Goal: Transaction & Acquisition: Purchase product/service

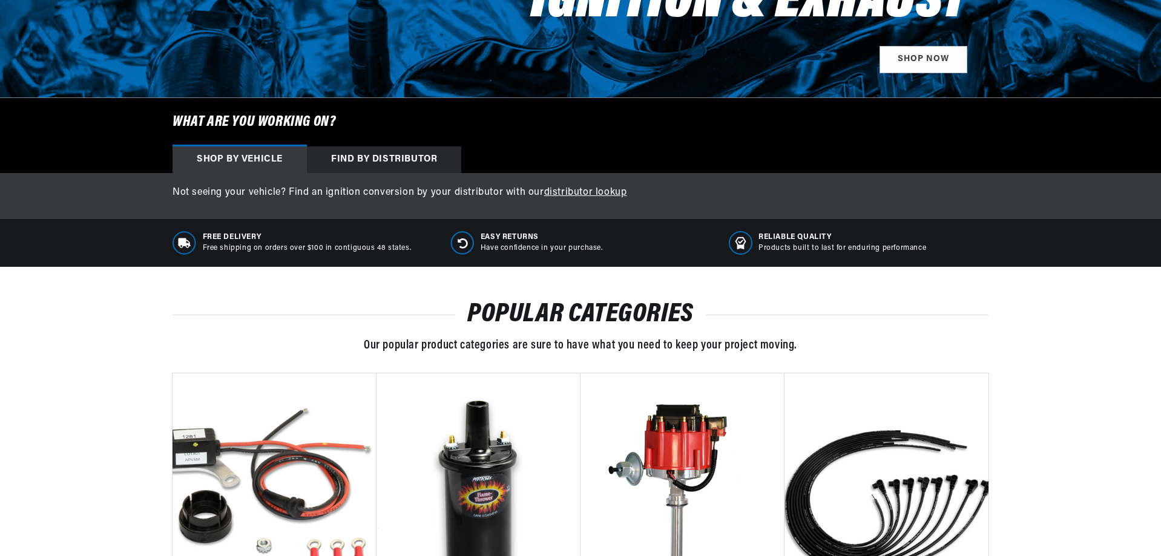
scroll to position [241, 0]
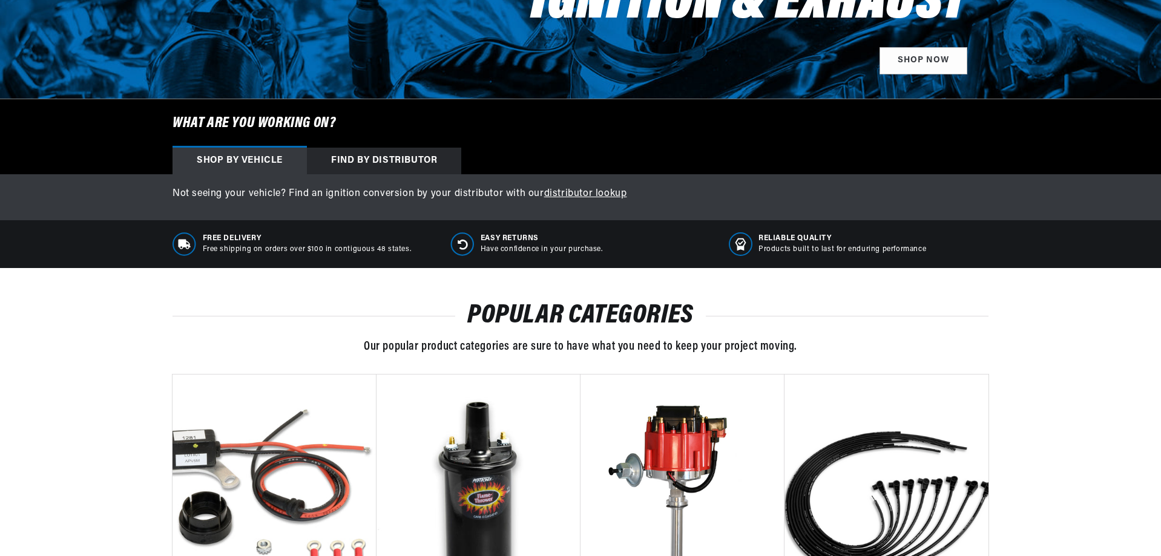
click at [253, 158] on div "Shop by vehicle" at bounding box center [240, 161] width 134 height 27
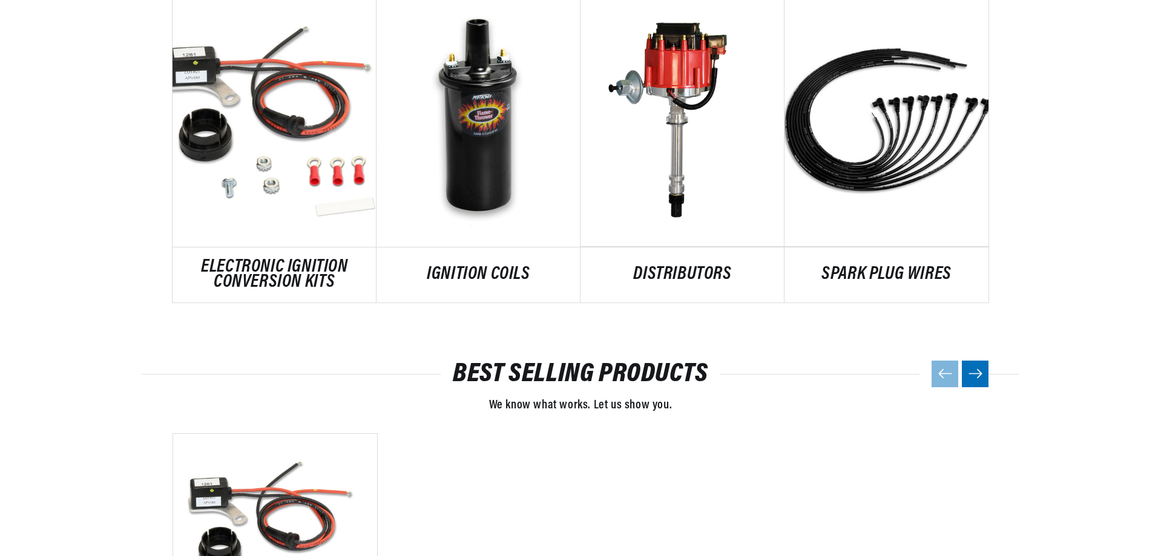
scroll to position [604, 0]
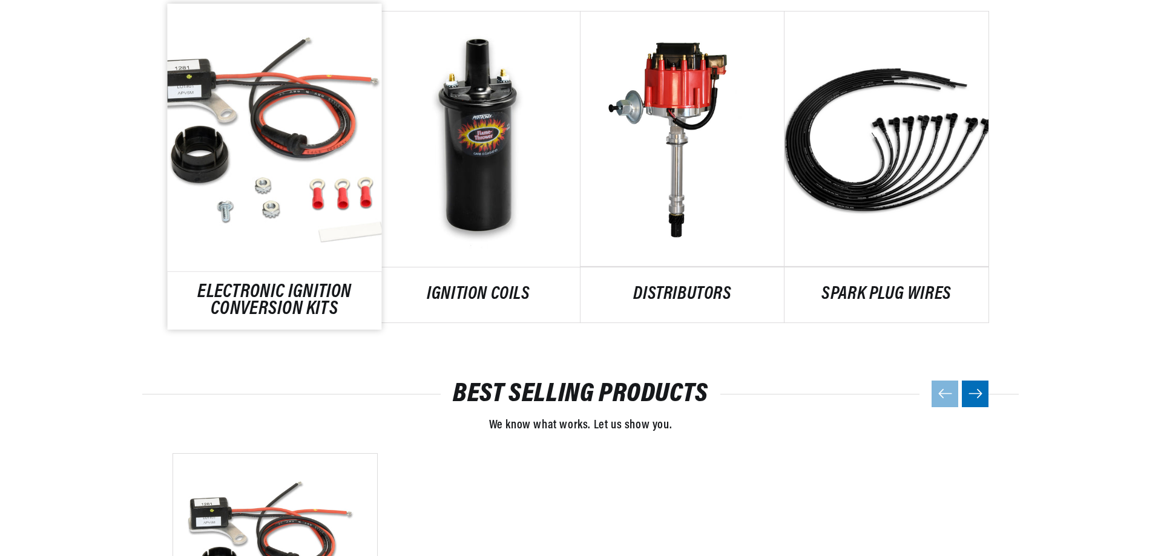
click at [298, 285] on link "ELECTRONIC IGNITION CONVERSION KITS" at bounding box center [275, 301] width 214 height 33
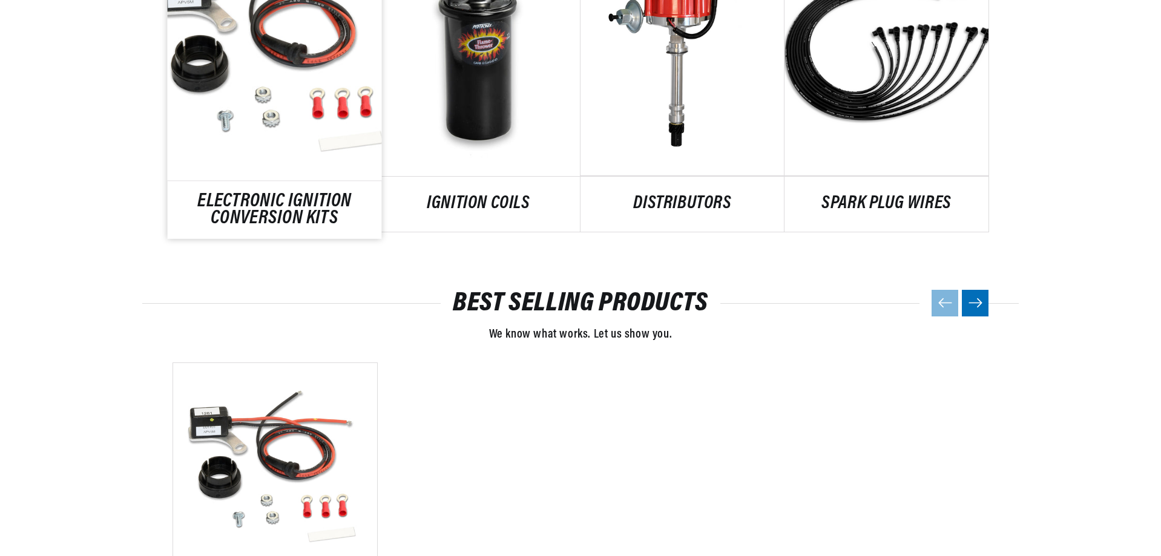
scroll to position [843, 0]
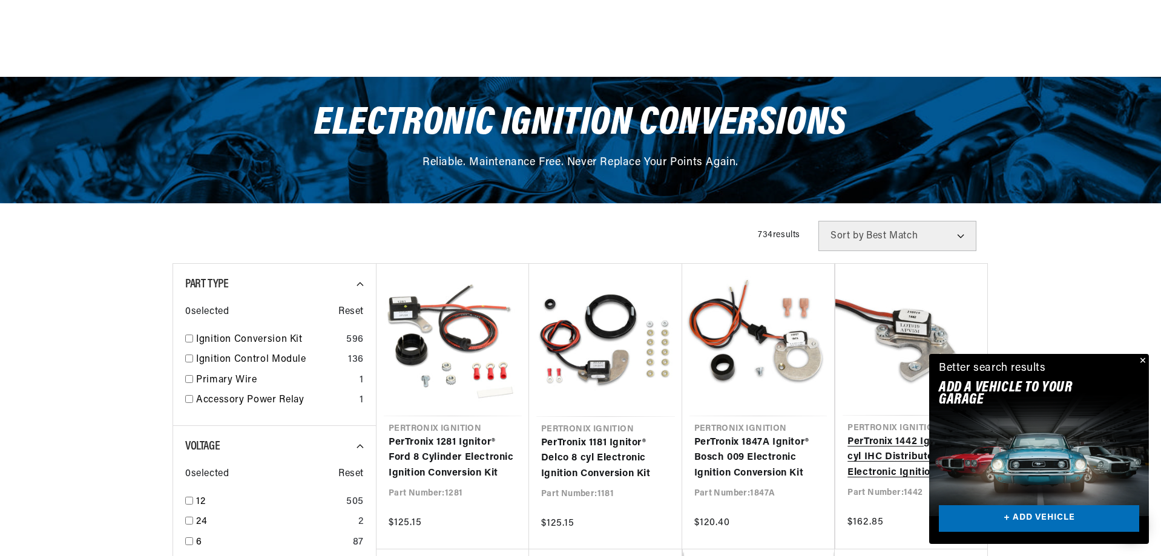
scroll to position [242, 0]
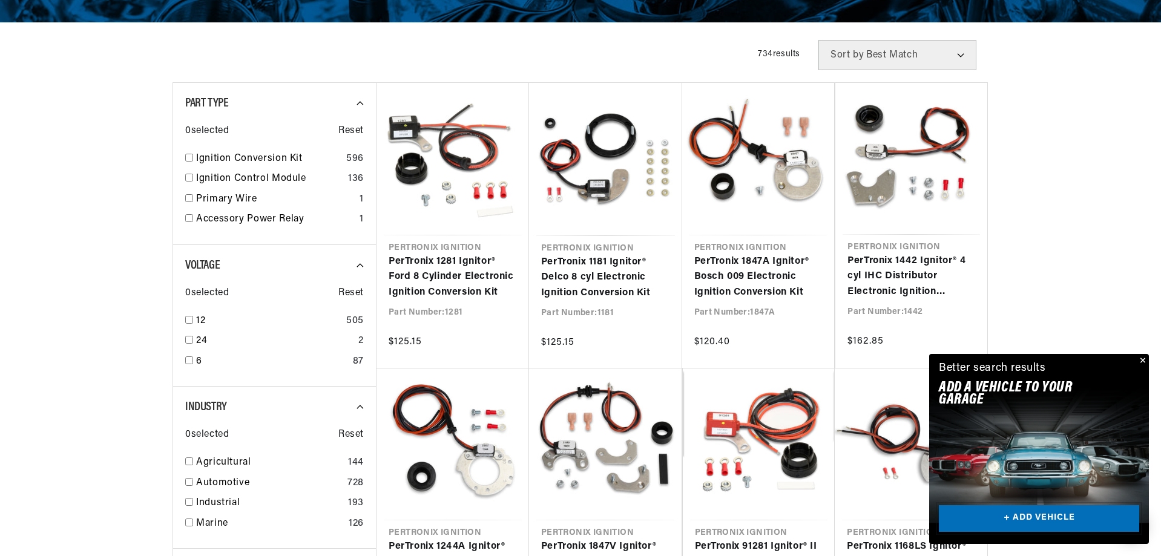
click at [1035, 516] on link "+ ADD VEHICLE" at bounding box center [1039, 518] width 200 height 27
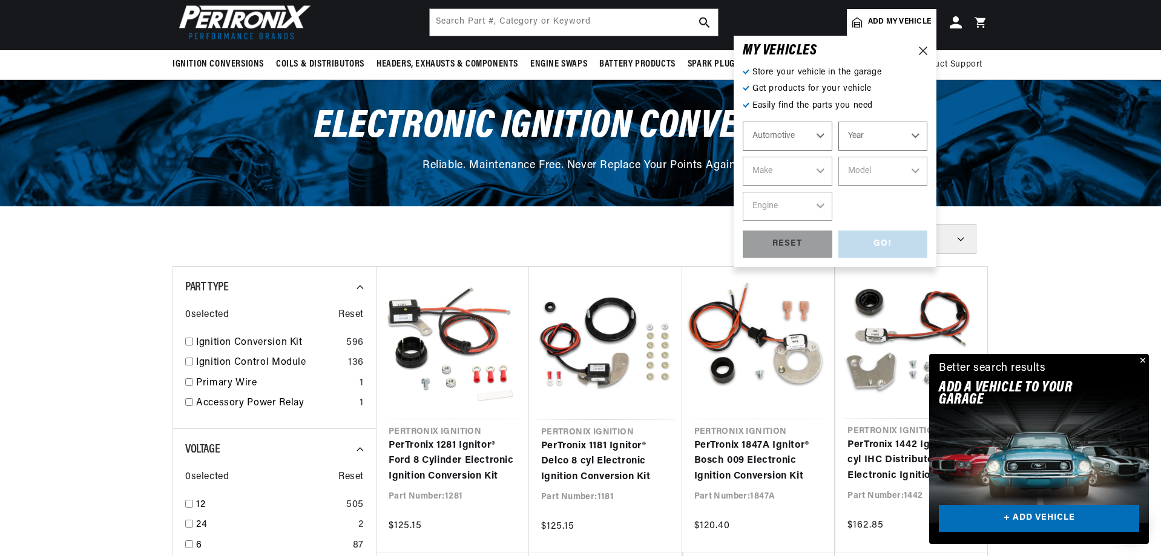
scroll to position [0, 0]
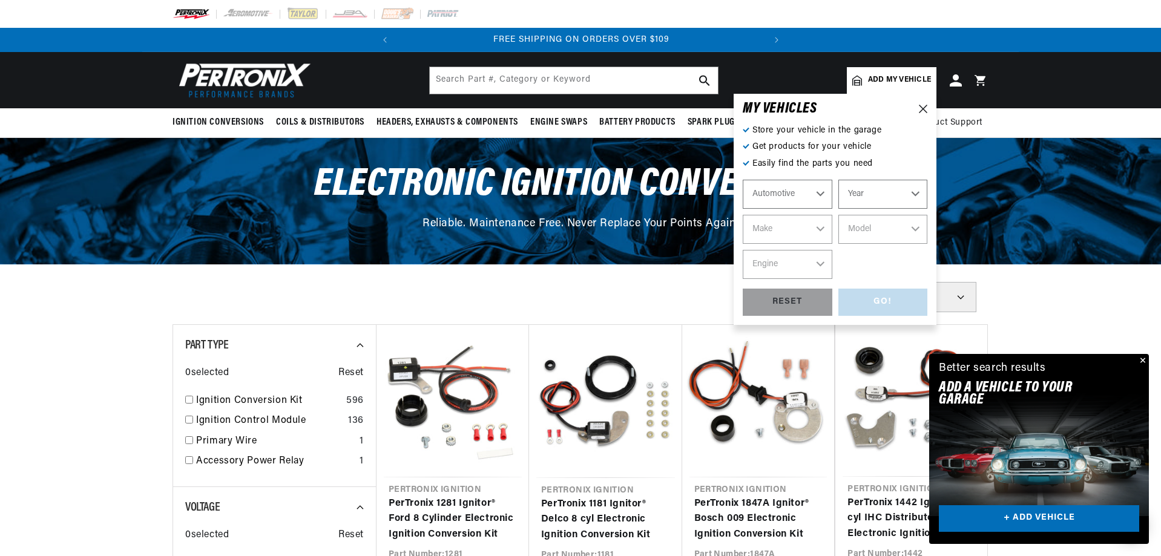
click at [814, 197] on select "Automotive Agricultural Industrial Marine Motorcycle" at bounding box center [788, 194] width 90 height 29
click at [812, 194] on select "Automotive Agricultural Industrial Marine Motorcycle" at bounding box center [788, 194] width 90 height 29
click at [887, 196] on select "Year 2024 2023 2022 2021 2020 2019 2018 2017 2016 2015 2014 2013 2012 2011 2010…" at bounding box center [883, 194] width 90 height 29
select select "1979"
click at [838, 180] on select "Year 2024 2023 2022 2021 2020 2019 2018 2017 2016 2015 2014 2013 2012 2011 2010…" at bounding box center [883, 194] width 90 height 29
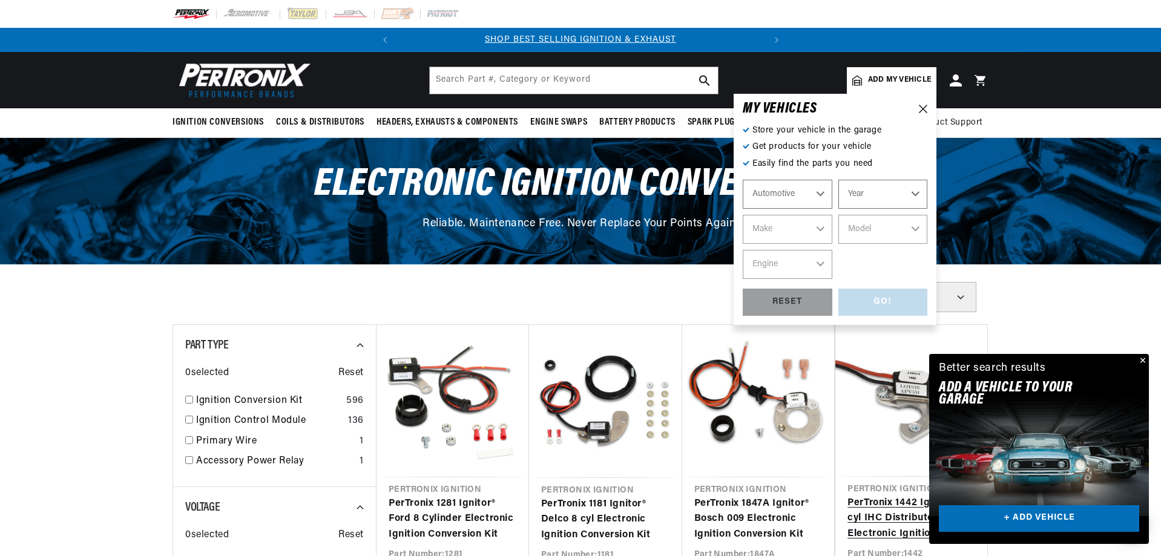
select select "1979"
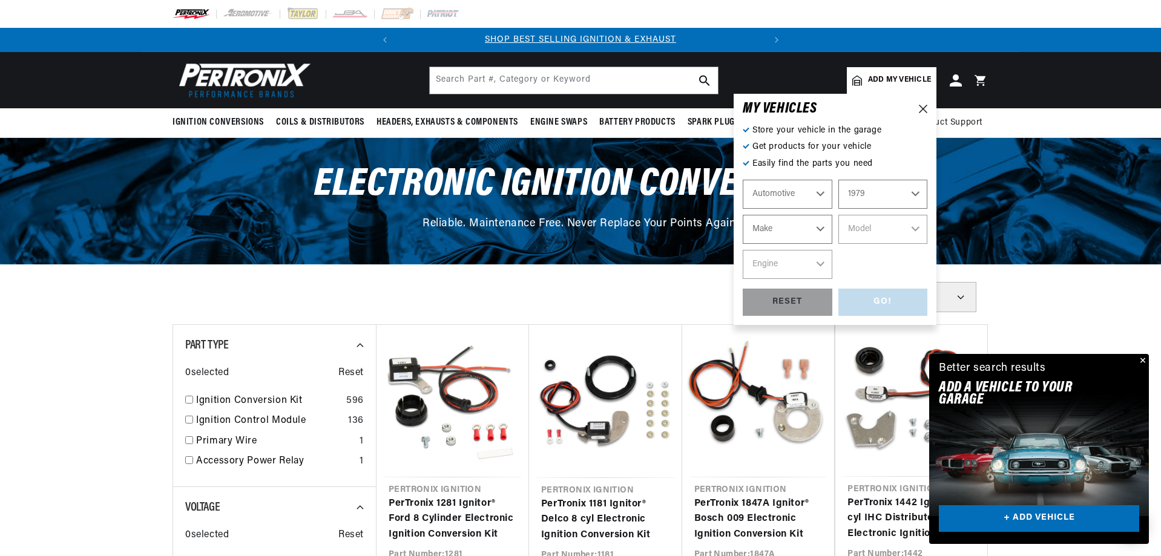
drag, startPoint x: 823, startPoint y: 239, endPoint x: 817, endPoint y: 234, distance: 8.6
click at [822, 236] on select "Make Alfa Romeo American Motors Audi Avanti BMW Buick Cadillac Checker Chevrole…" at bounding box center [788, 229] width 90 height 29
click at [821, 196] on select "Automotive Agricultural Industrial Marine Motorcycle" at bounding box center [788, 194] width 90 height 29
click at [817, 226] on select "Make Alfa Romeo American Motors Audi Avanti BMW Buick Cadillac Checker Chevrole…" at bounding box center [788, 229] width 90 height 29
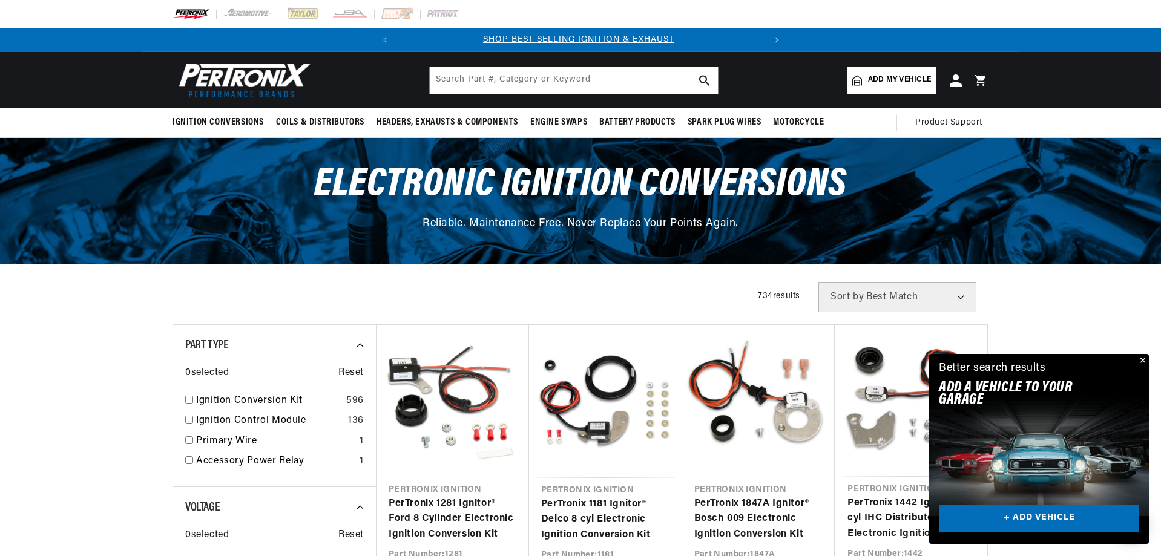
click at [1145, 361] on button "Close" at bounding box center [1141, 361] width 15 height 15
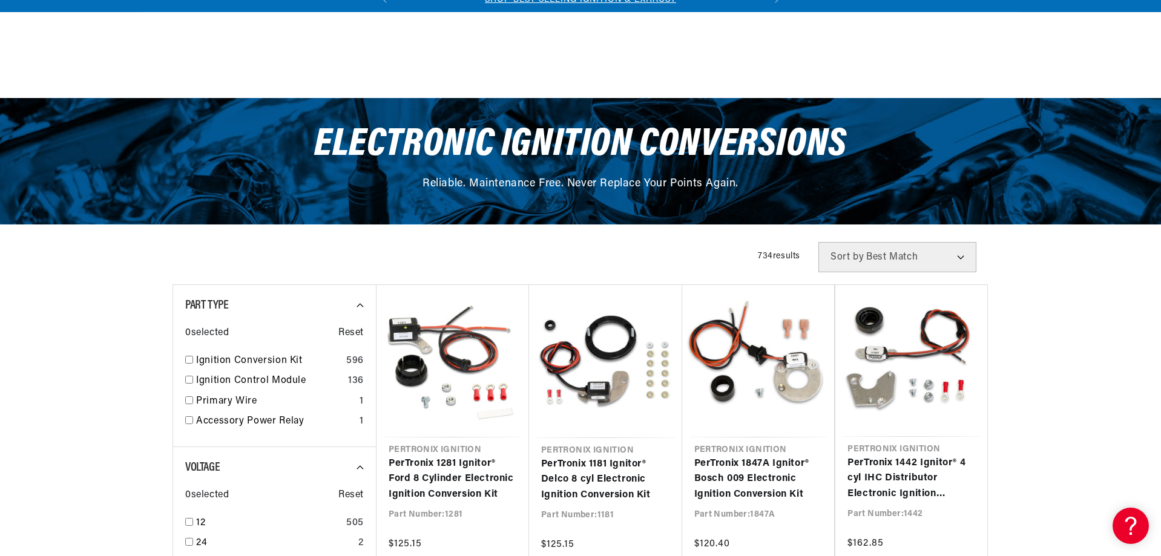
scroll to position [242, 0]
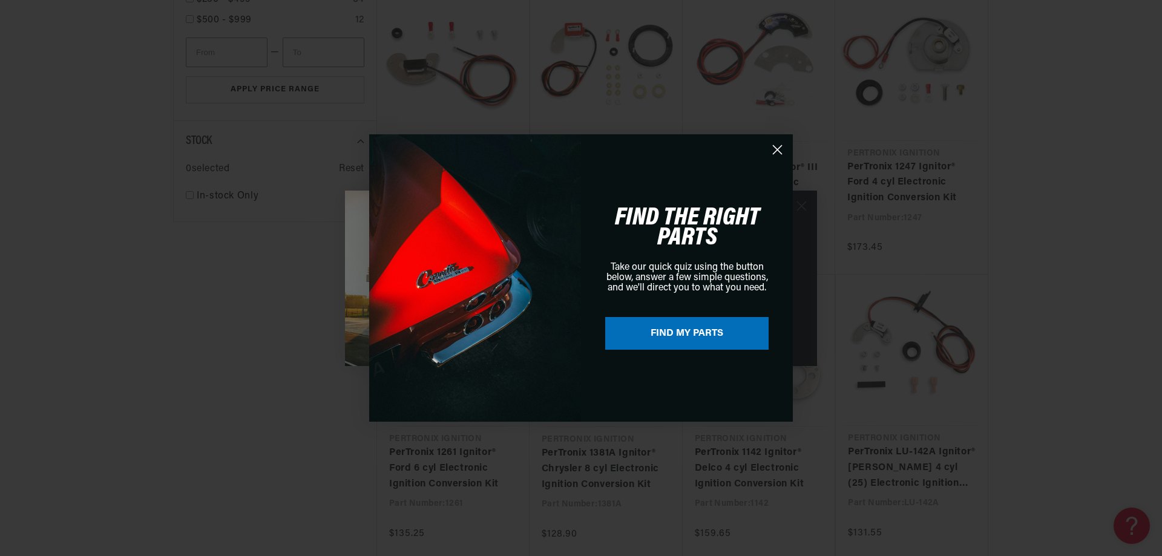
scroll to position [0, 367]
